Goal: Book appointment/travel/reservation

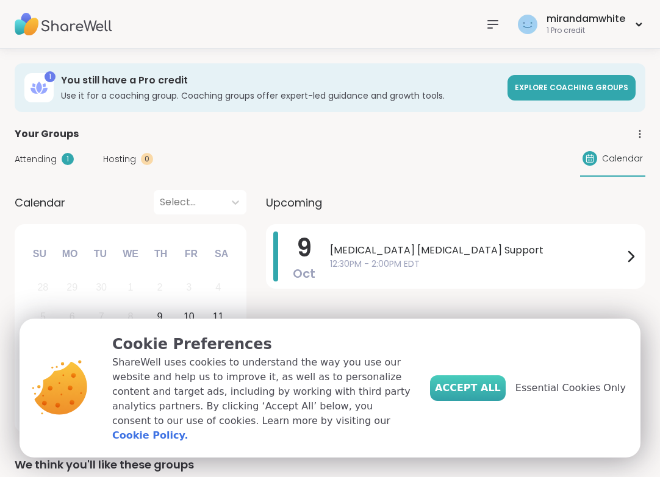
click at [464, 396] on span "Accept All" at bounding box center [468, 388] width 66 height 15
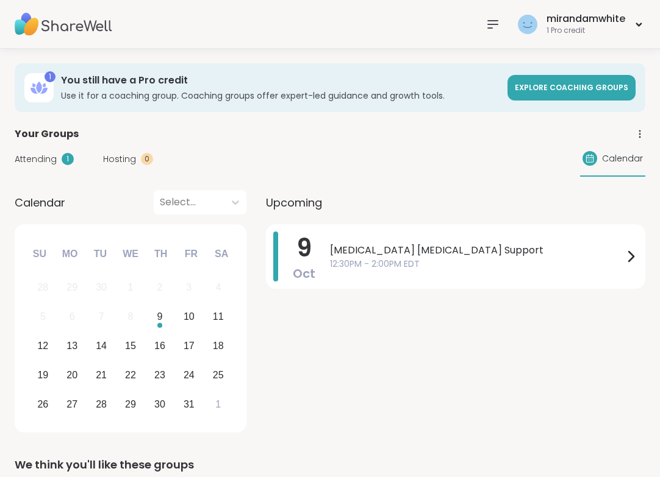
drag, startPoint x: 656, startPoint y: 168, endPoint x: 683, endPoint y: 165, distance: 27.5
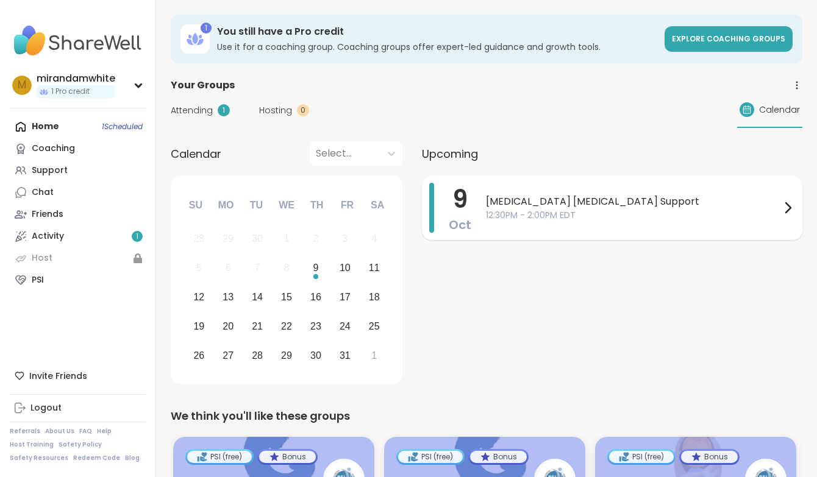
click at [541, 210] on span "12:30PM - 2:00PM EDT" at bounding box center [633, 215] width 295 height 13
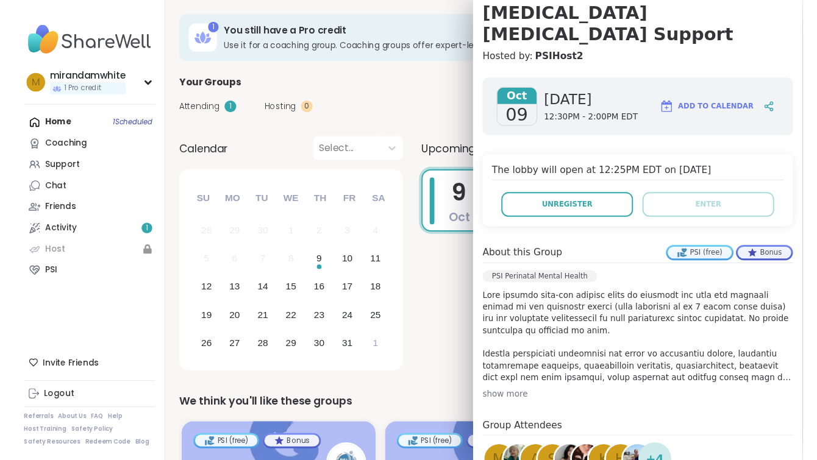
scroll to position [123, 0]
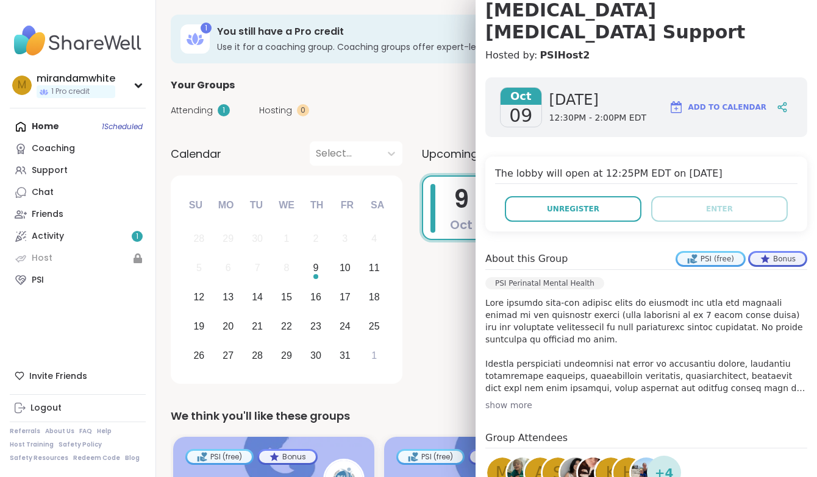
click at [494, 458] on div "m" at bounding box center [502, 473] width 30 height 30
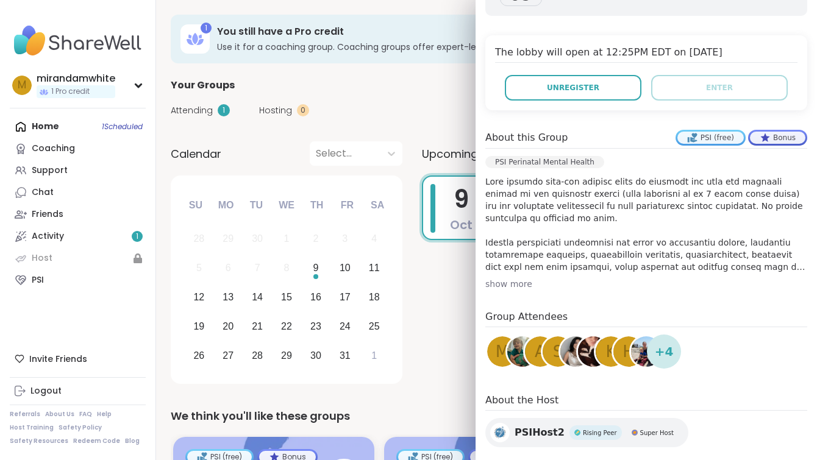
scroll to position [243, 0]
click at [659, 343] on span "+ 4" at bounding box center [664, 352] width 19 height 18
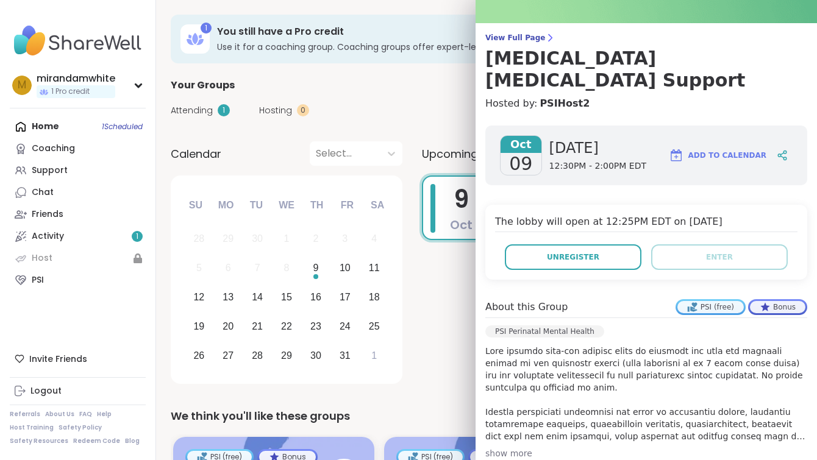
scroll to position [74, 0]
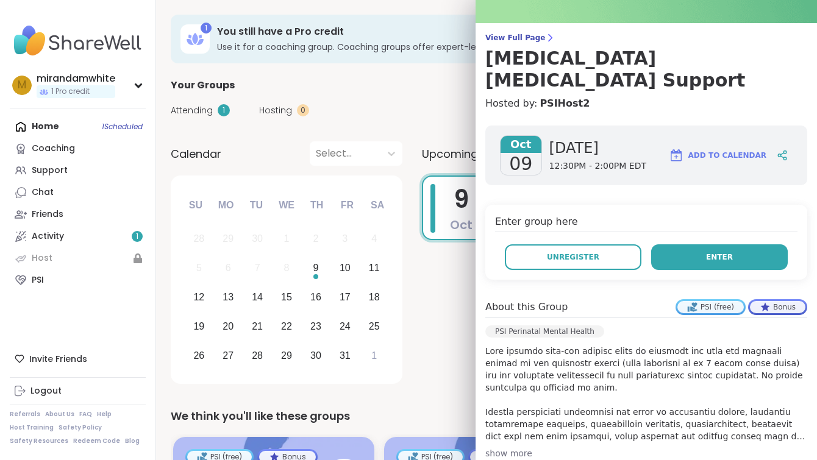
click at [659, 252] on span "Enter" at bounding box center [719, 257] width 27 height 11
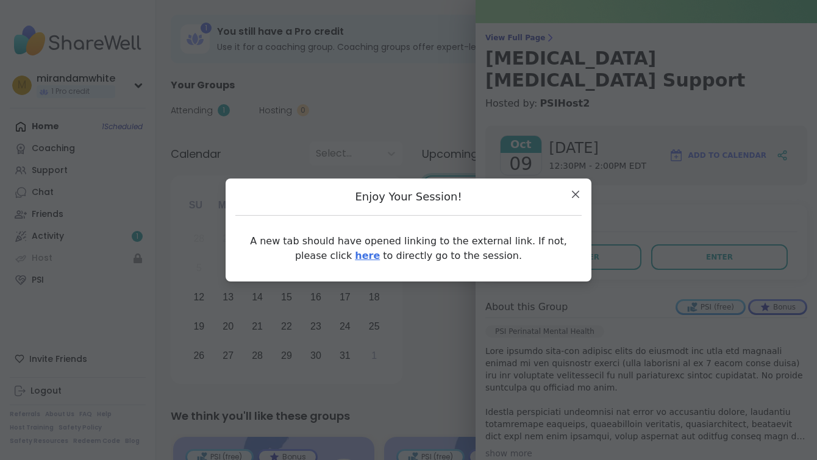
click at [355, 257] on link "here" at bounding box center [367, 256] width 25 height 12
